Goal: Task Accomplishment & Management: Use online tool/utility

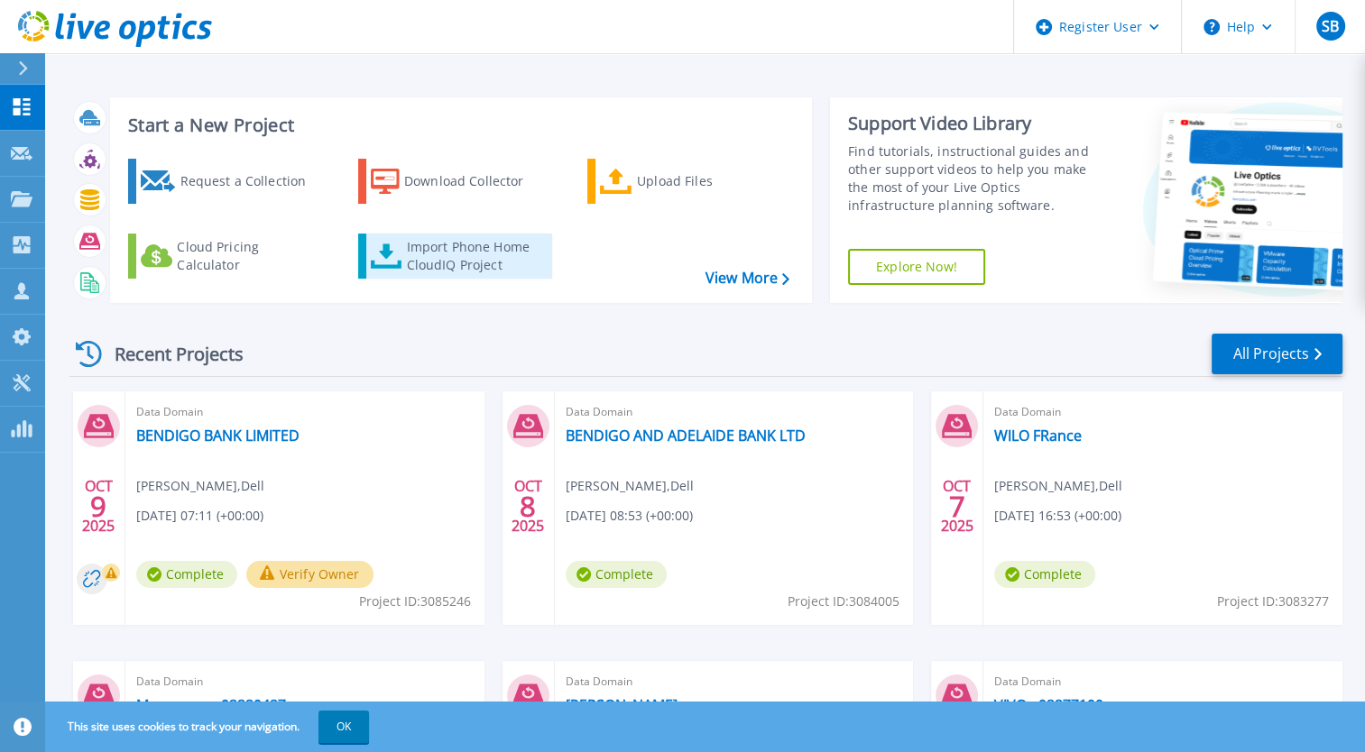
click at [499, 244] on div "Import Phone Home CloudIQ Project" at bounding box center [476, 256] width 141 height 36
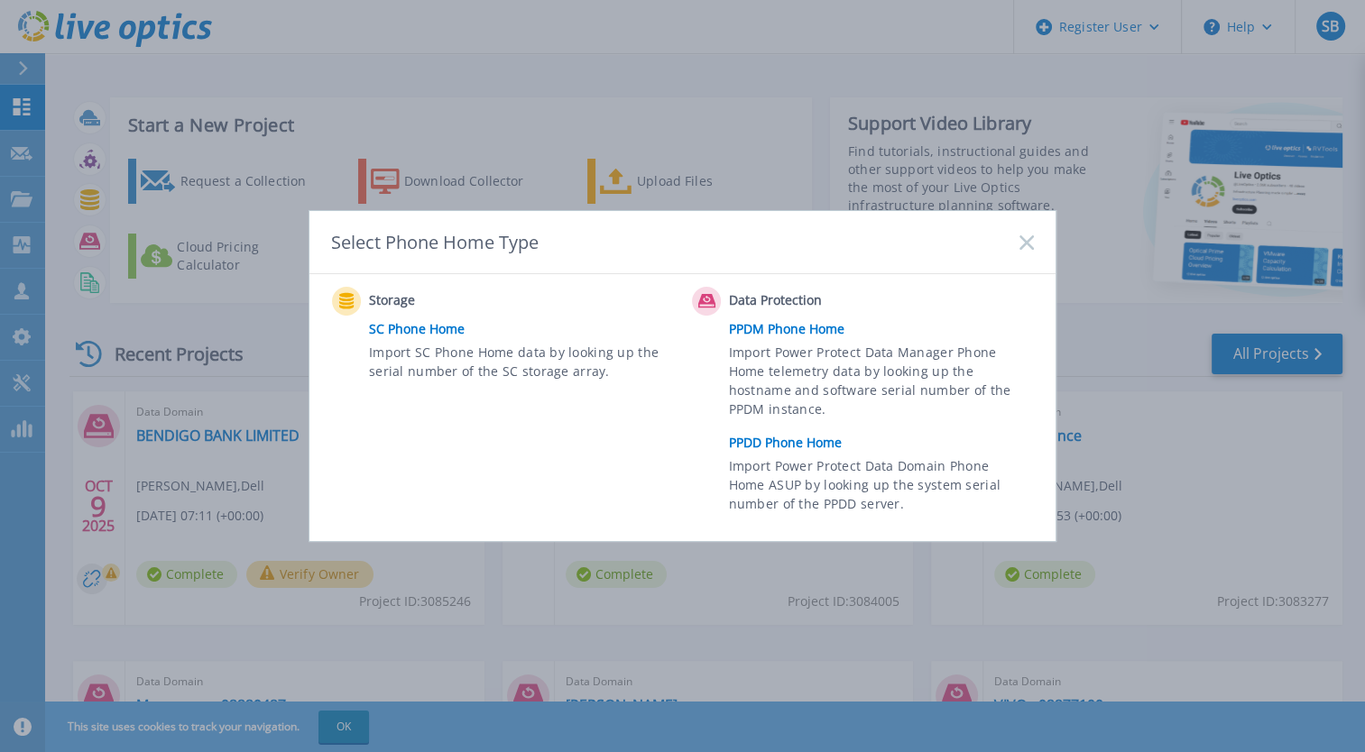
click at [767, 449] on link "PPDD Phone Home" at bounding box center [886, 442] width 314 height 27
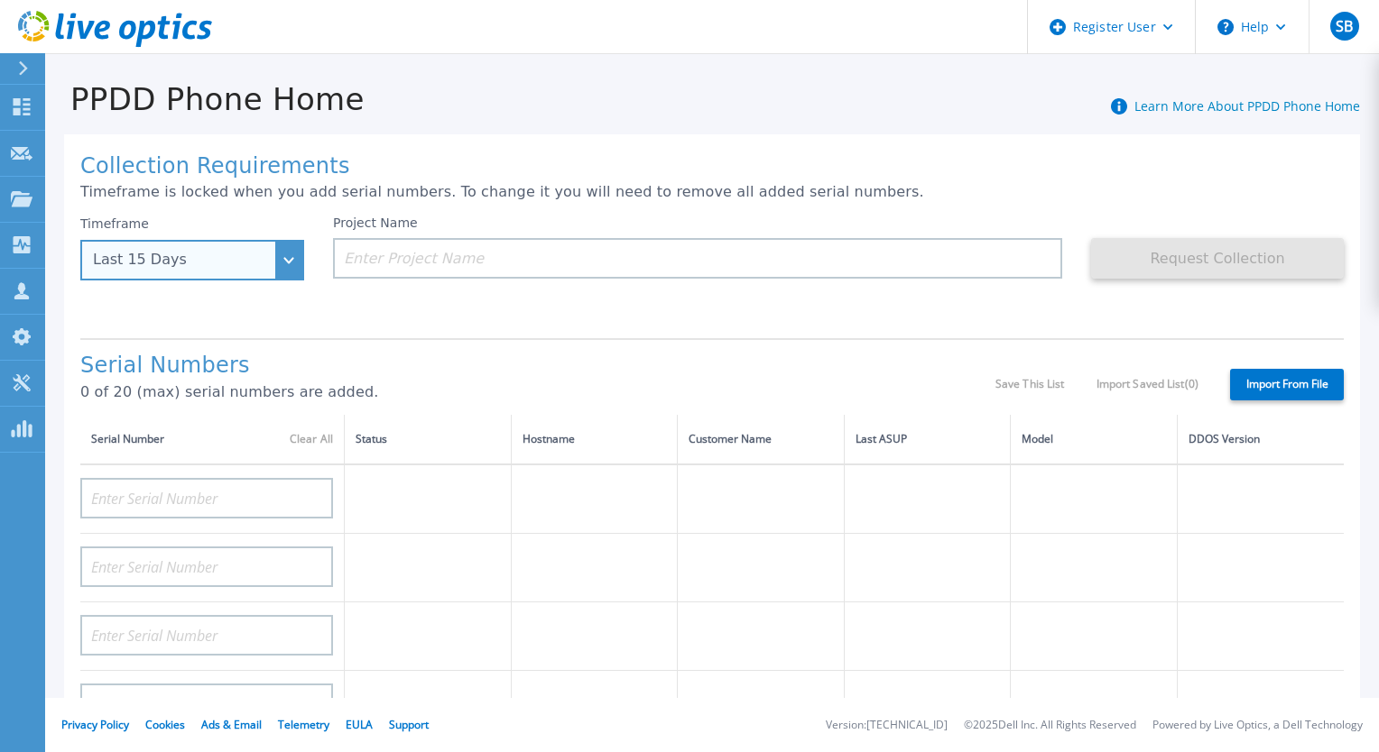
click at [238, 254] on div "Last 15 Days" at bounding box center [182, 260] width 179 height 16
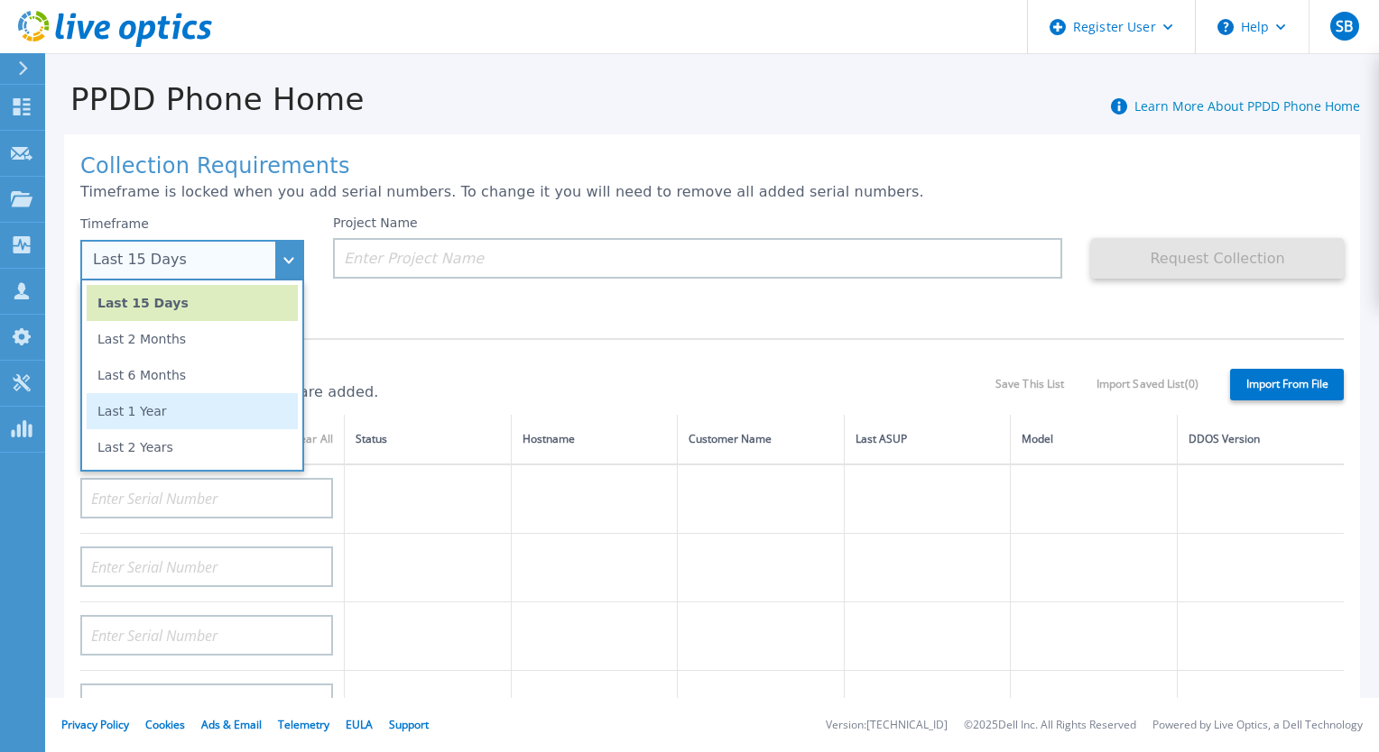
click at [191, 418] on li "Last 1 Year" at bounding box center [192, 411] width 211 height 36
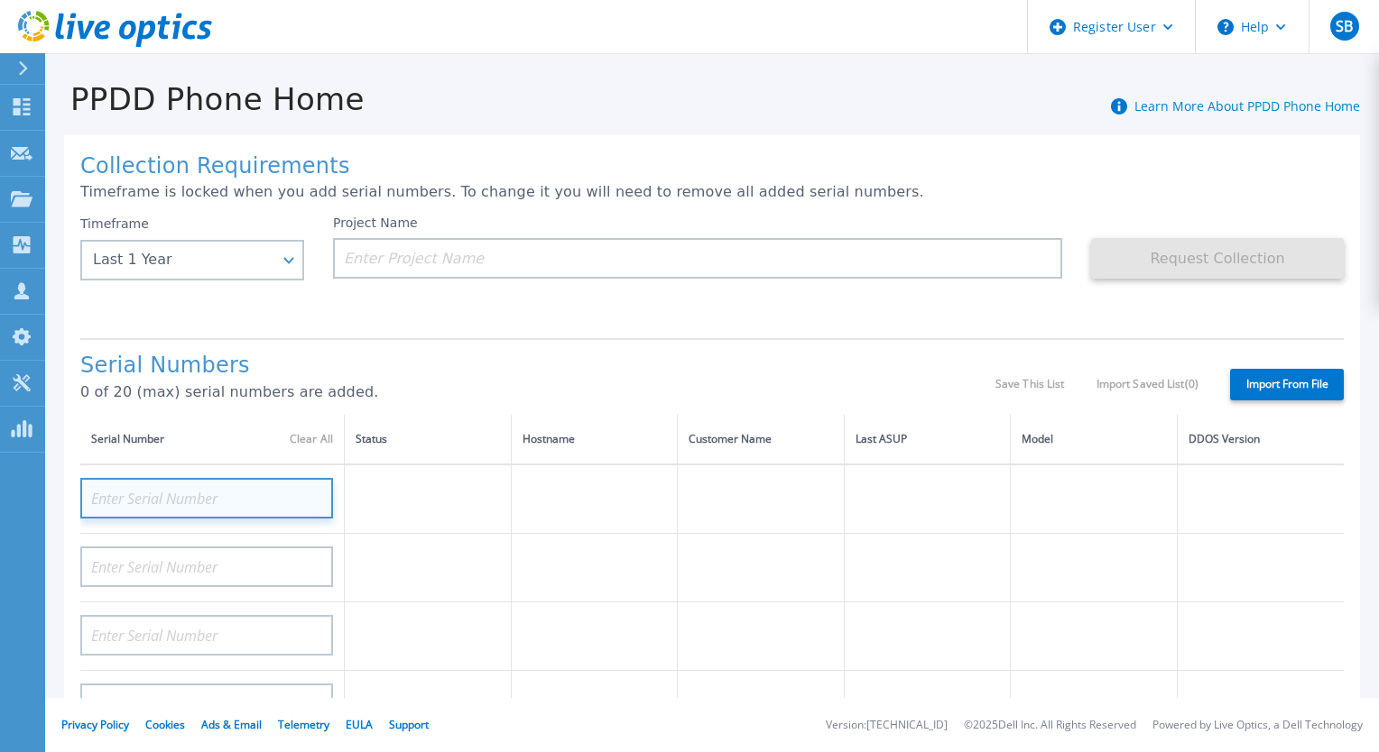
click at [254, 507] on input at bounding box center [206, 498] width 253 height 41
paste input "CKM00184300232"
type input "CKM00184300232"
click at [661, 334] on div "Collection Requirements Timeframe is locked when you add serial numbers. To cha…" at bounding box center [712, 644] width 1296 height 1020
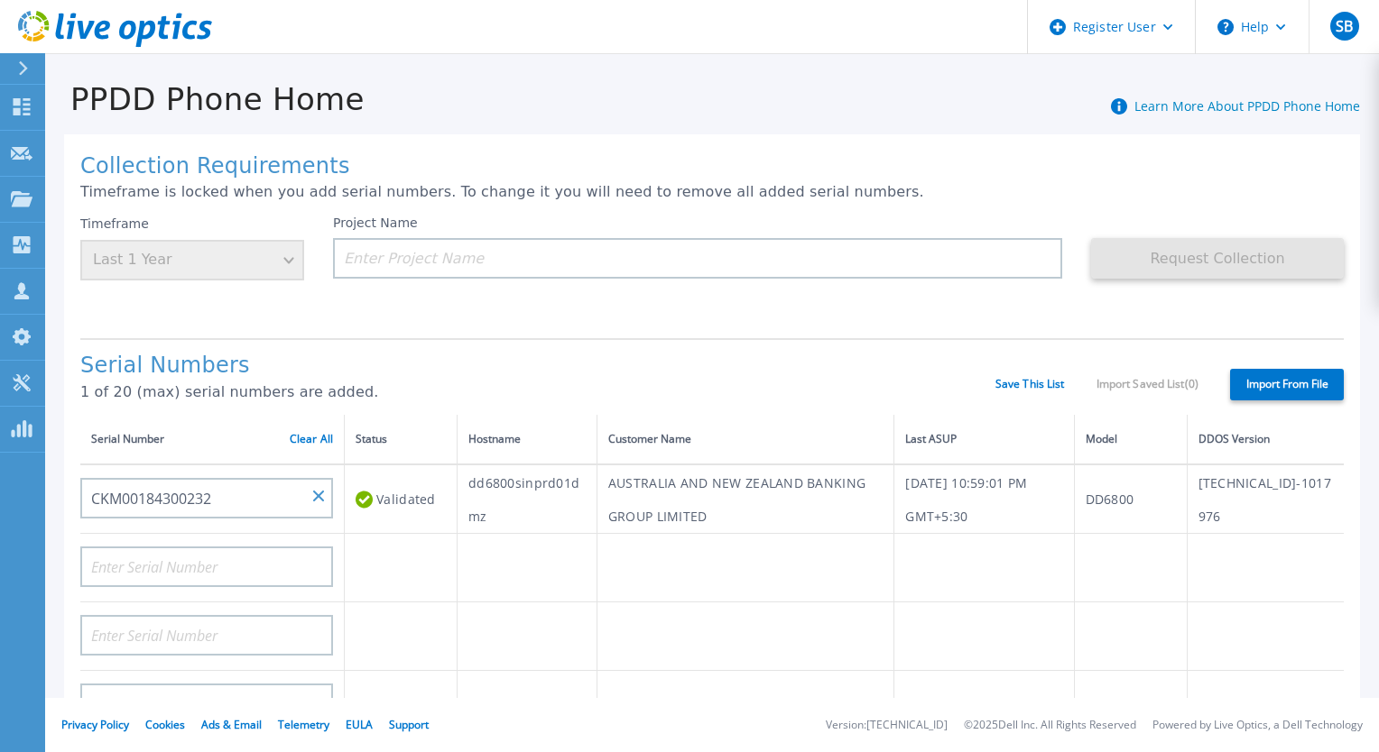
click at [689, 484] on td "AUSTRALIA AND NEW ZEALAND BANKING GROUP LIMITED" at bounding box center [744, 499] width 297 height 69
copy td "AUSTRALIA AND NEW ZEALAND BANKING GROUP LIMITED"
click at [620, 257] on input at bounding box center [697, 258] width 729 height 41
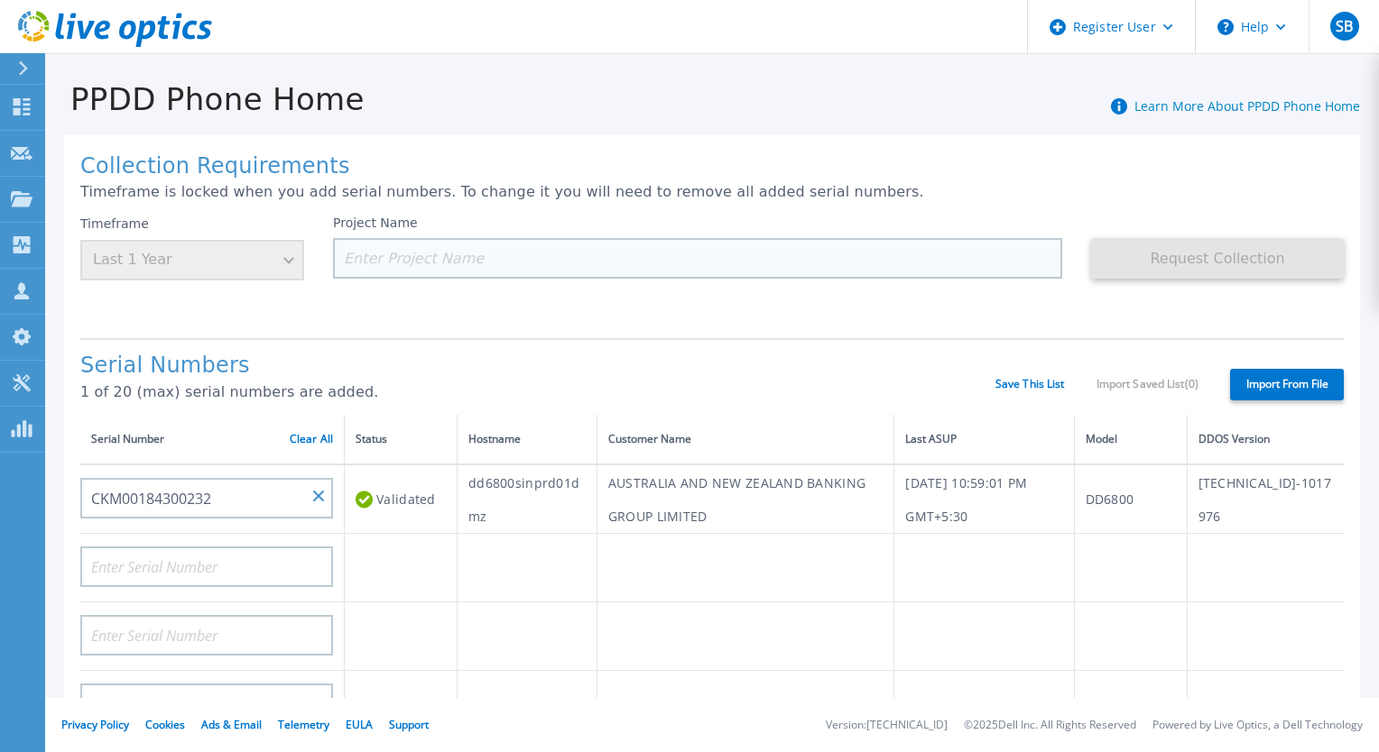
paste input "AUSTRALIA AND NEW ZEALAND BANKING GROUP LIMITED"
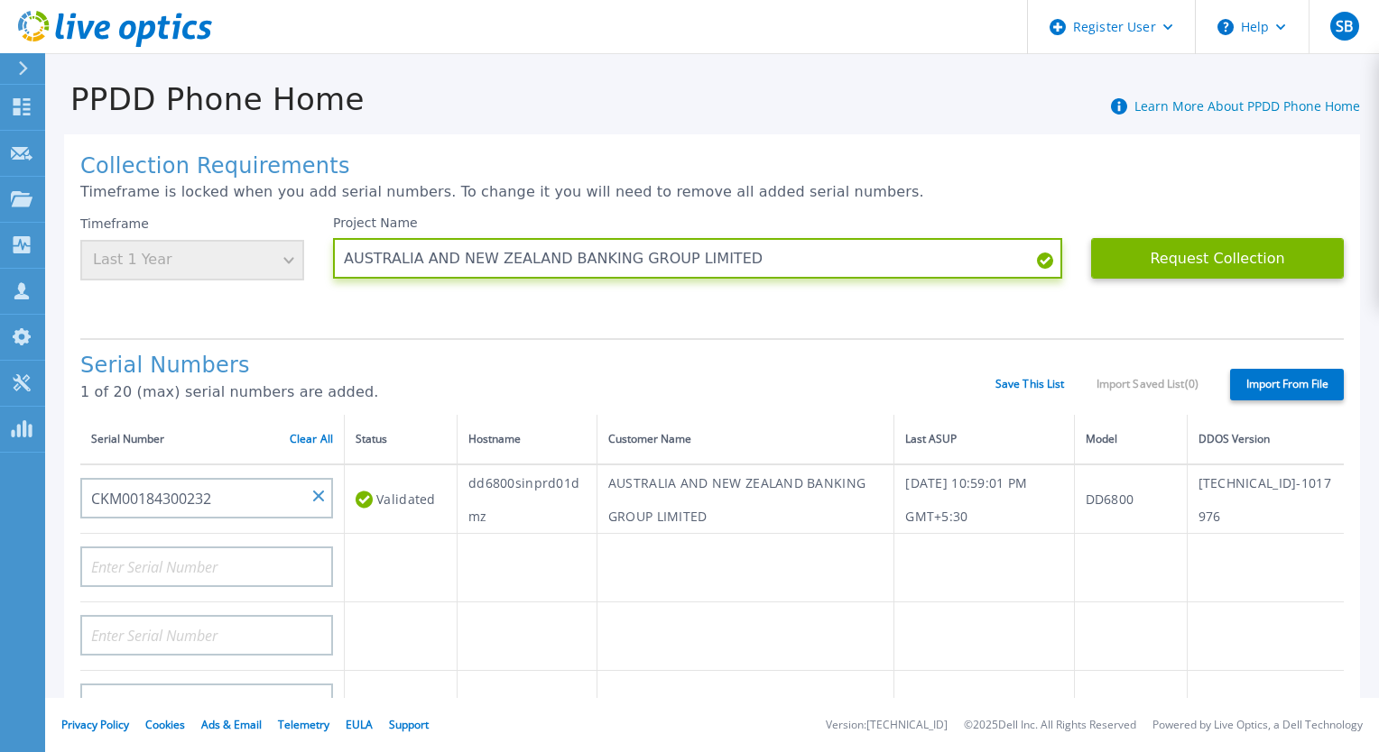
type input "AUSTRALIA AND NEW ZEALAND BANKING GROUP LIMITED"
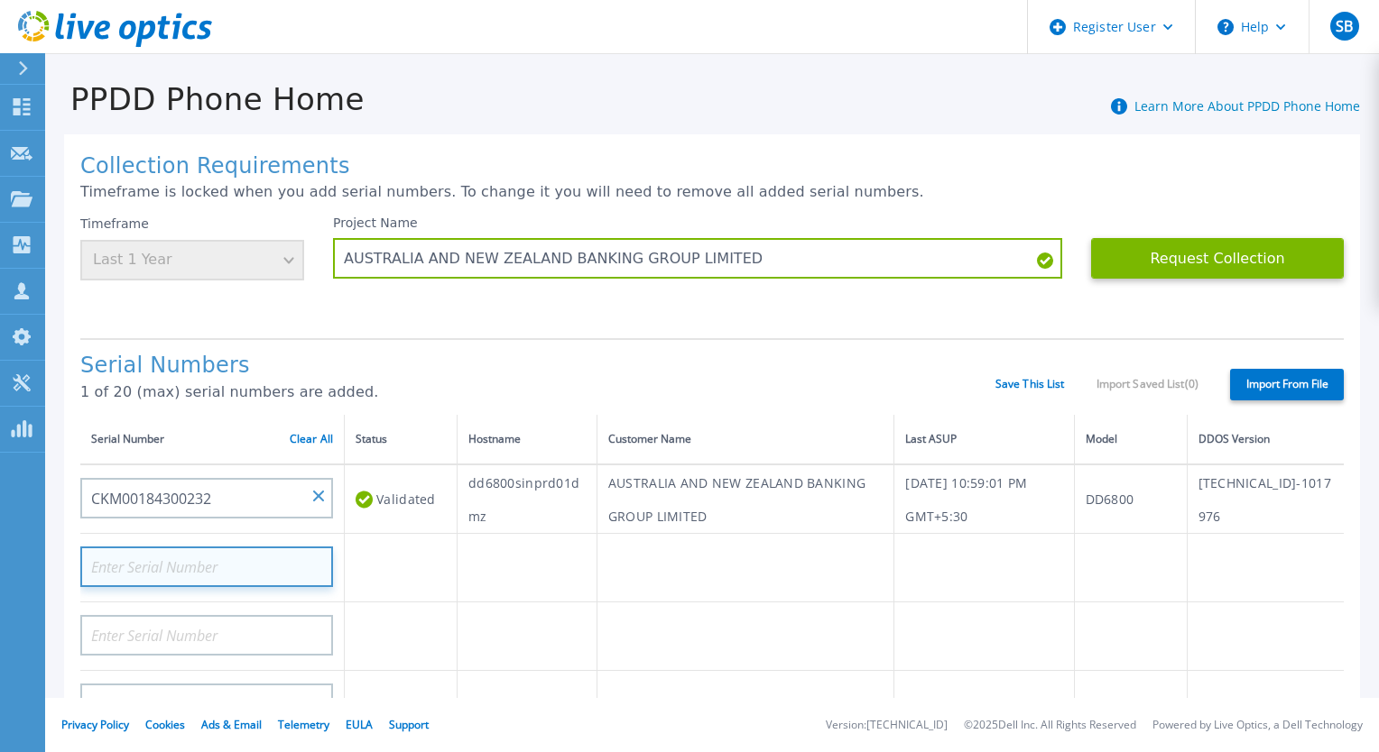
click at [194, 570] on input at bounding box center [206, 567] width 253 height 41
paste input "CKM00184400848"
type input "CKM00184400848"
click at [449, 370] on h1 "Serial Numbers" at bounding box center [537, 366] width 915 height 25
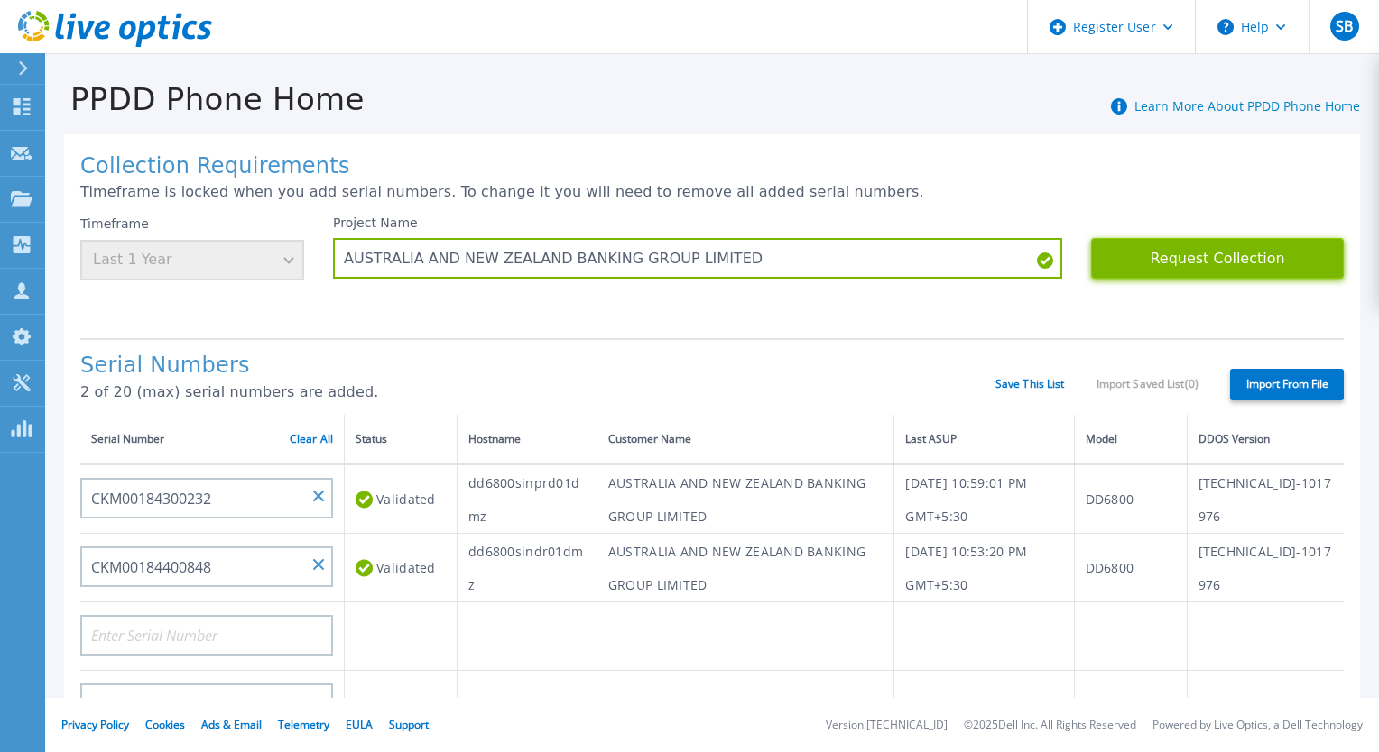
click at [1180, 255] on button "Request Collection" at bounding box center [1217, 258] width 253 height 41
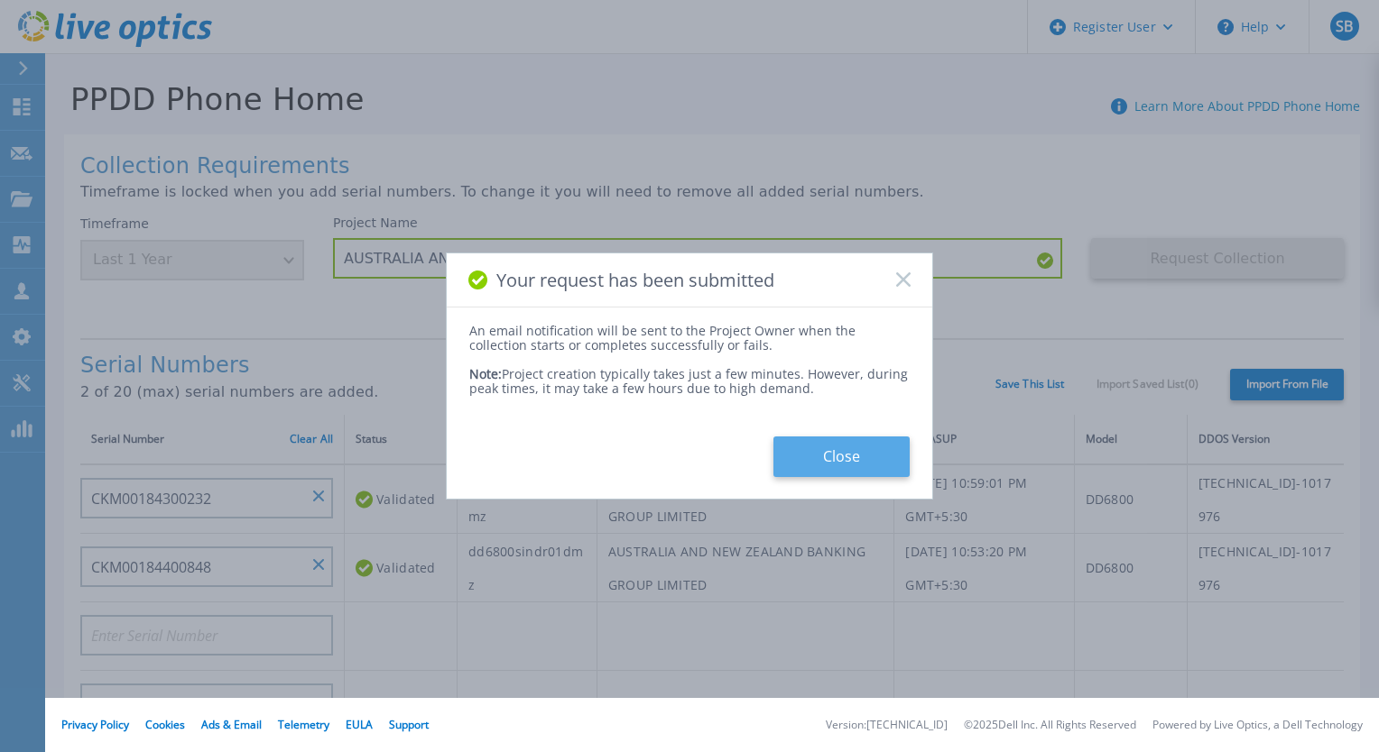
click at [831, 446] on button "Close" at bounding box center [841, 457] width 136 height 41
